Goal: Find specific page/section: Find specific page/section

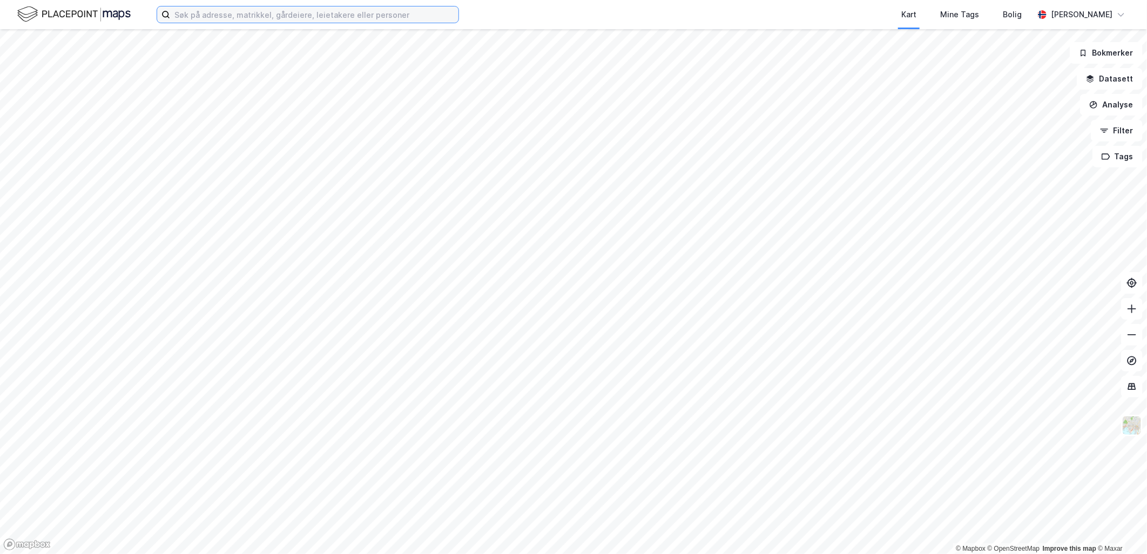
click at [211, 15] on input at bounding box center [314, 14] width 288 height 16
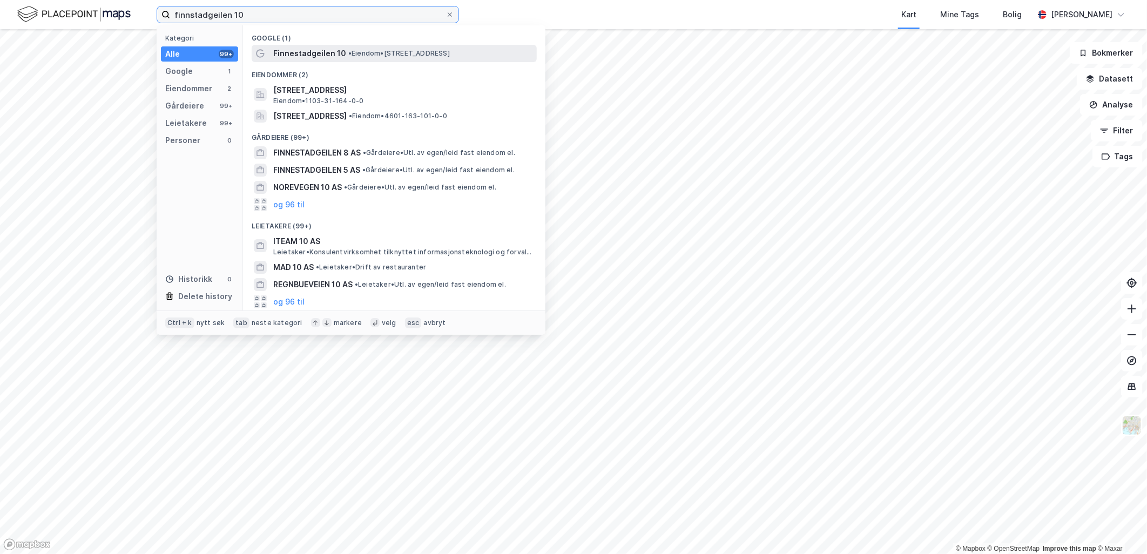
type input "finnstadgeilen 10"
click at [296, 56] on span "Finnestadgeilen 10" at bounding box center [309, 53] width 73 height 13
